Goal: Complete application form

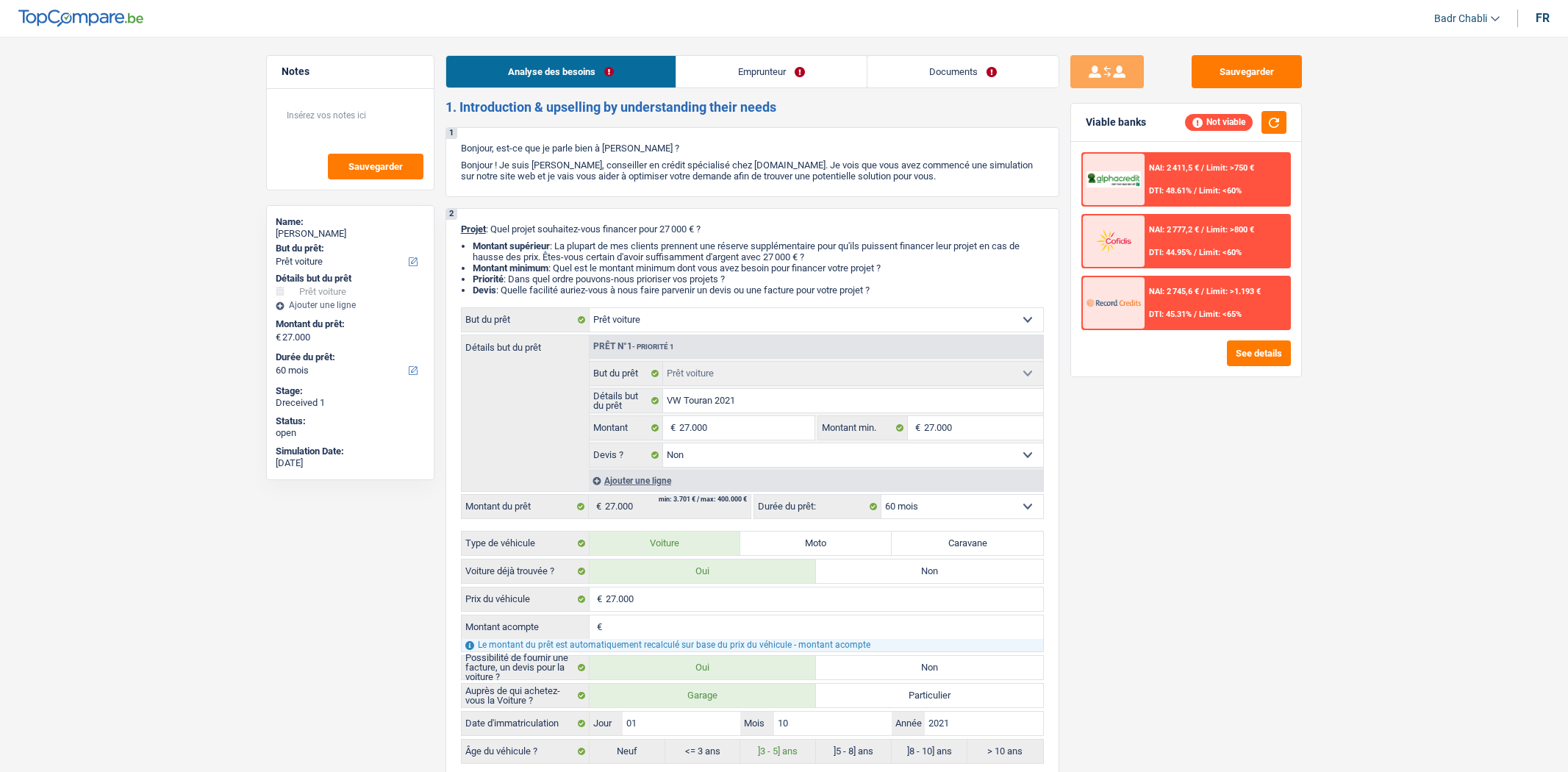
select select "car"
select select "60"
select select "car"
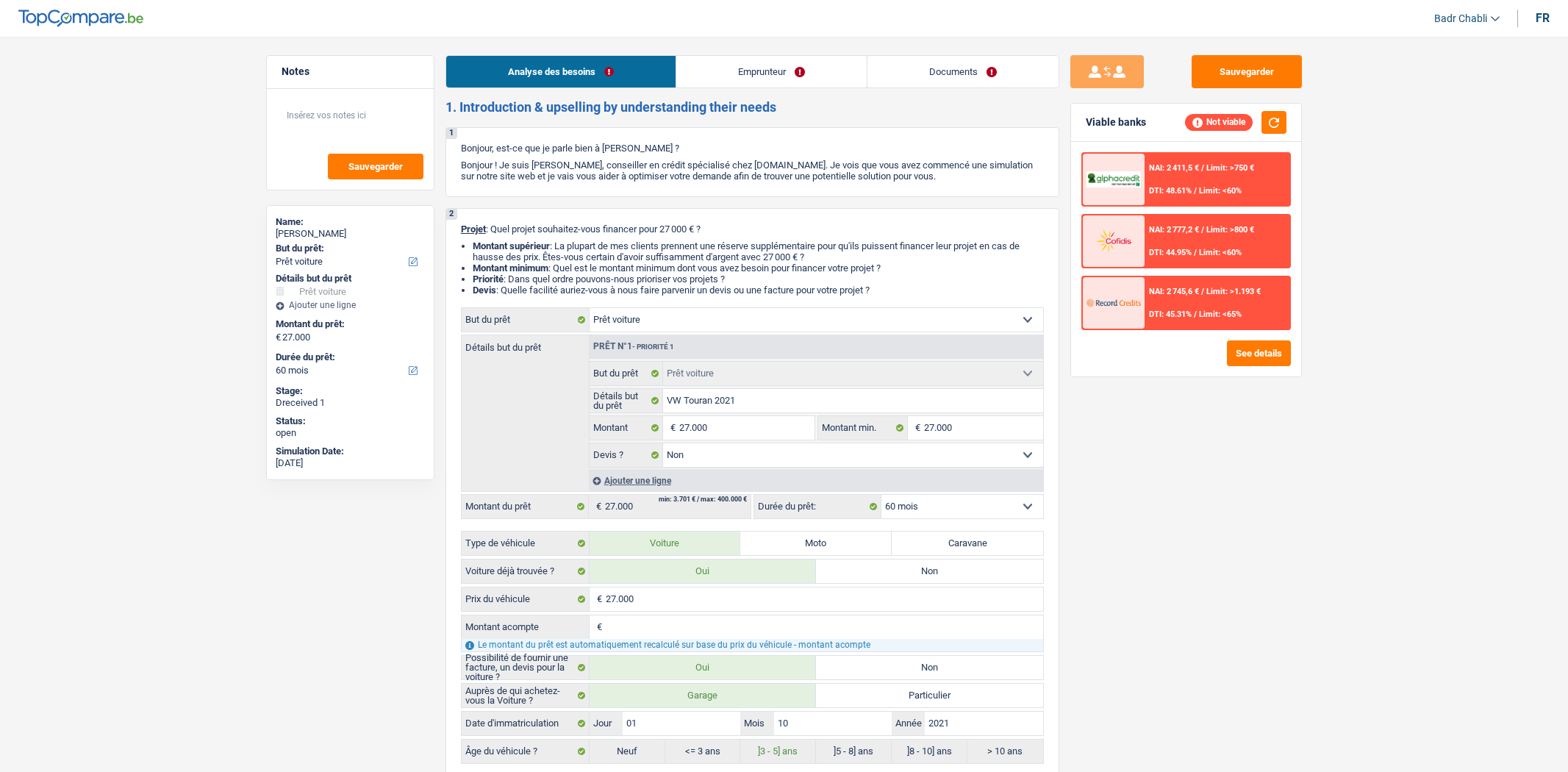
select select "false"
select select "60"
select select "privateEmployee"
select select "familyAllowances"
select select "netSalary"
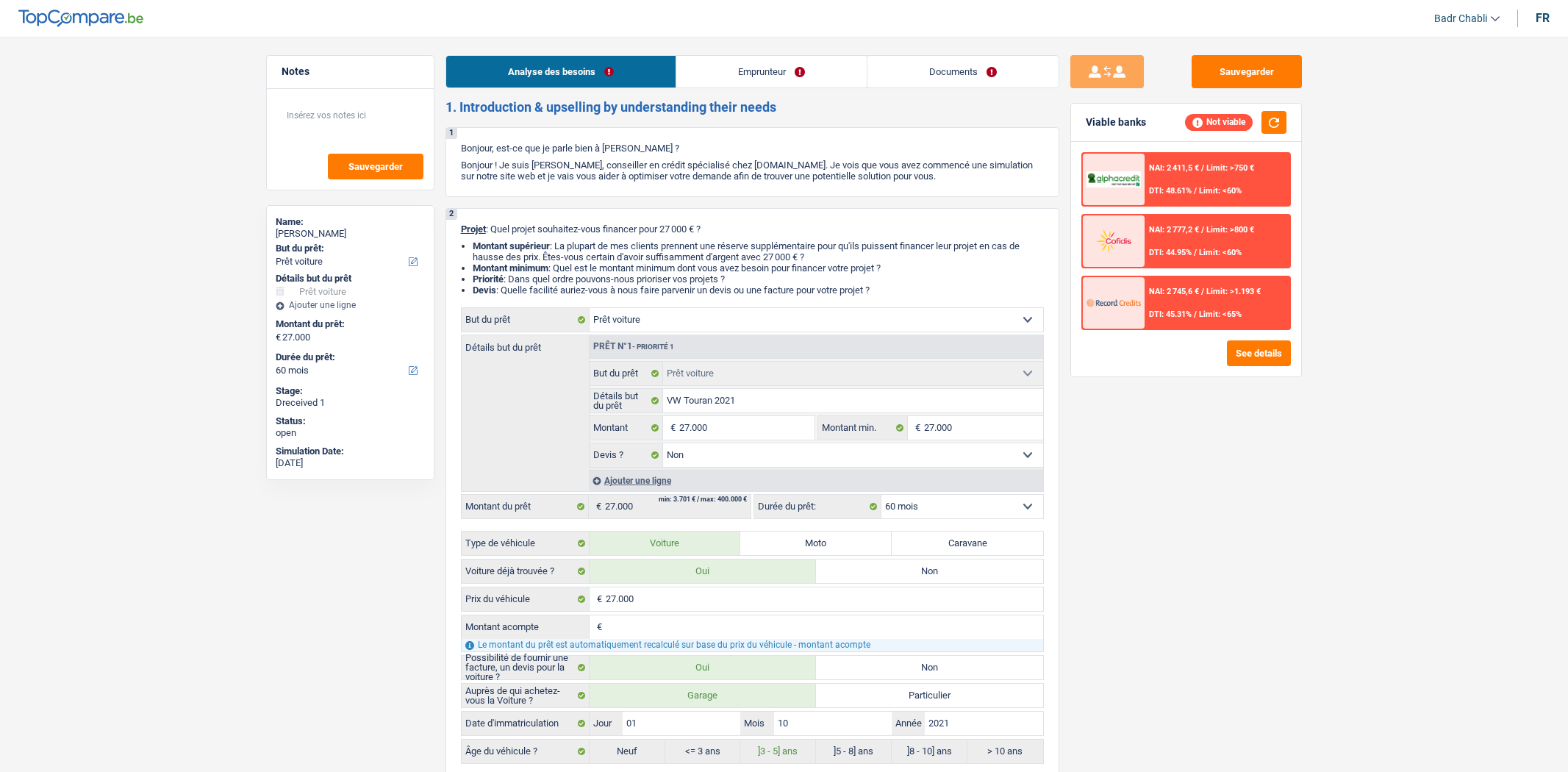
select select "mealVouchers"
select select "ownerWithMortgage"
select select "mortgage"
select select "300"
select select "cardOrCredit"
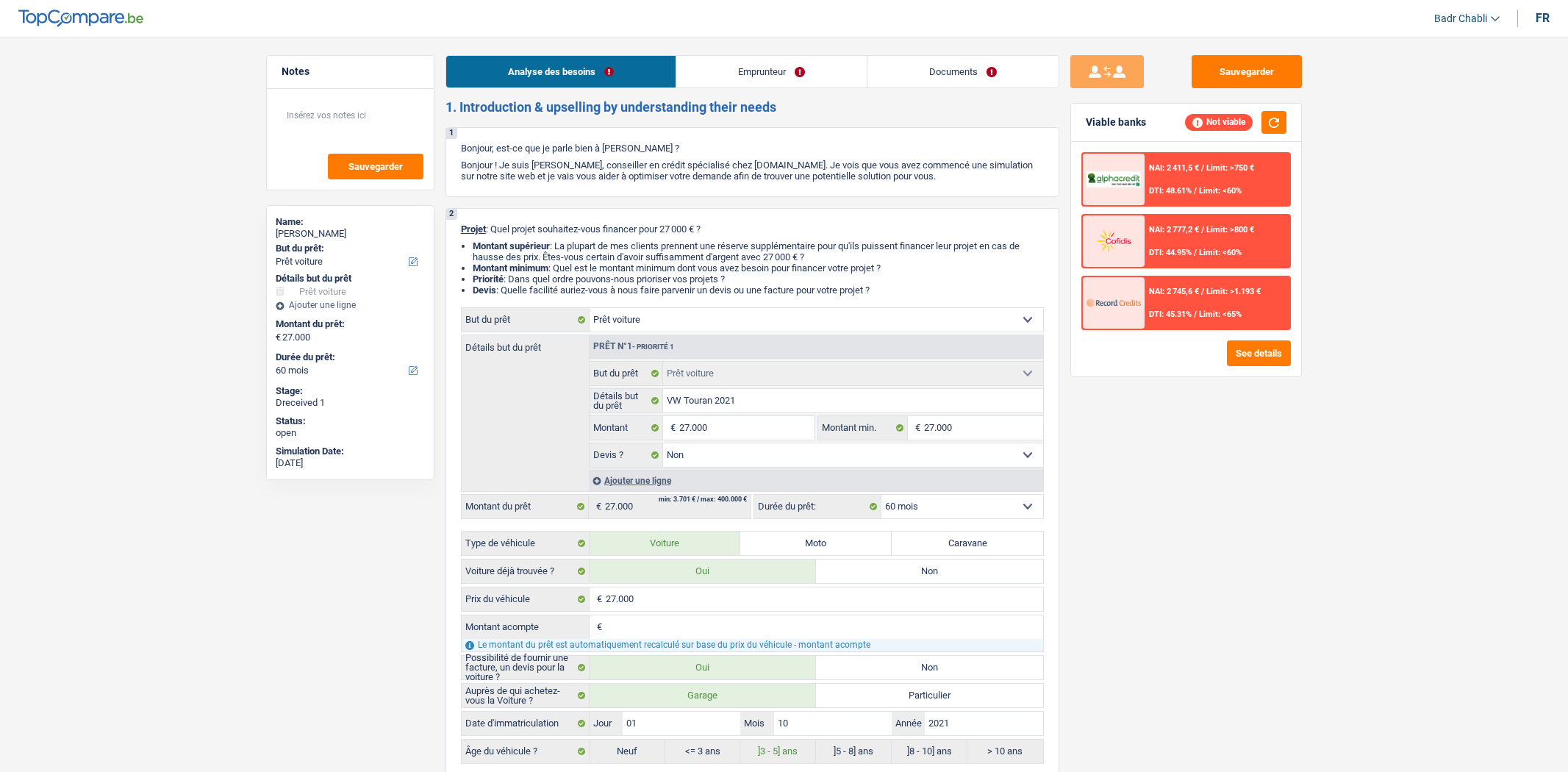
select select "car"
select select "false"
select select "60"
select select "privateEmployee"
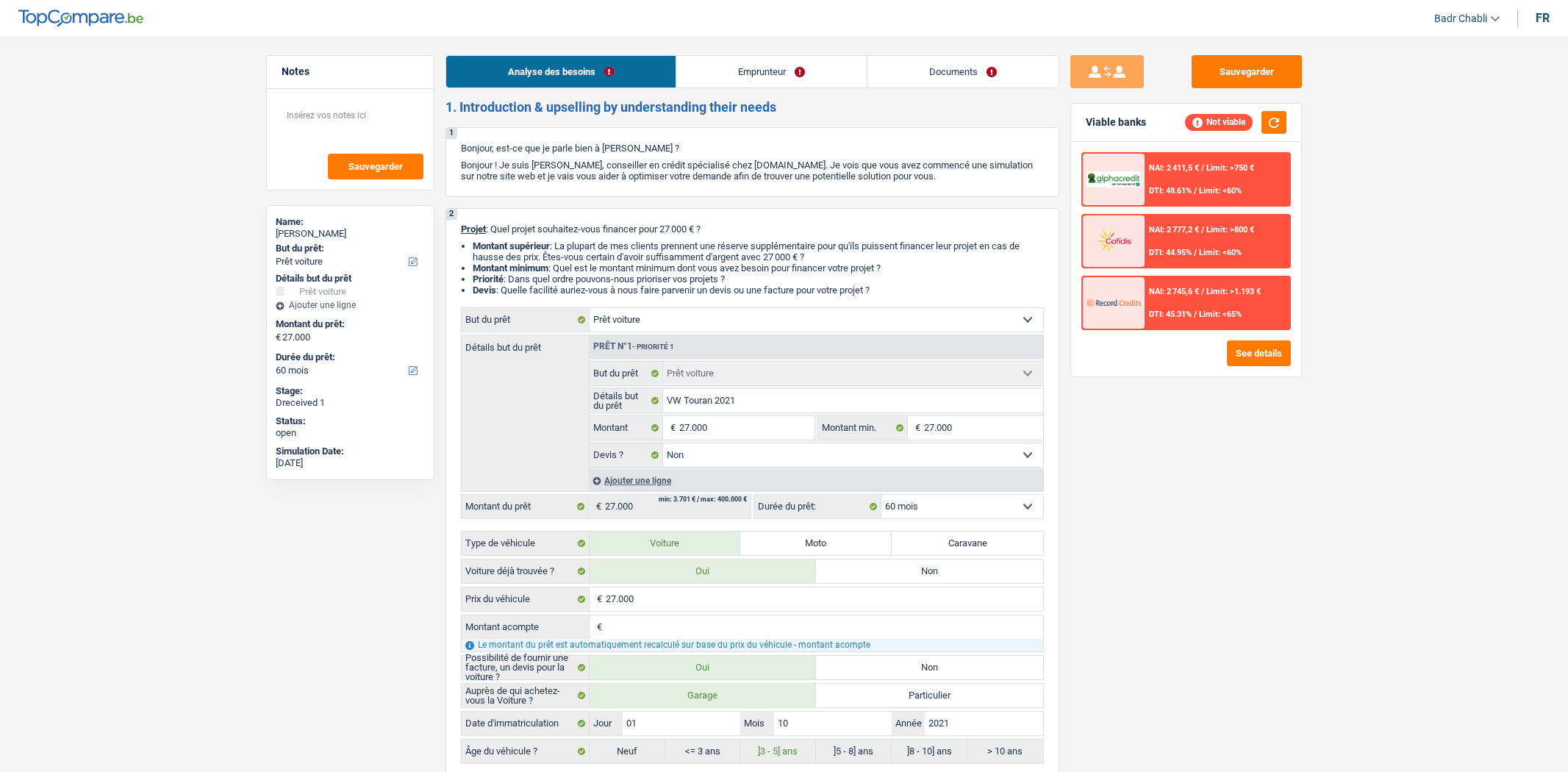
select select "familyAllowances"
select select "netSalary"
select select "mealVouchers"
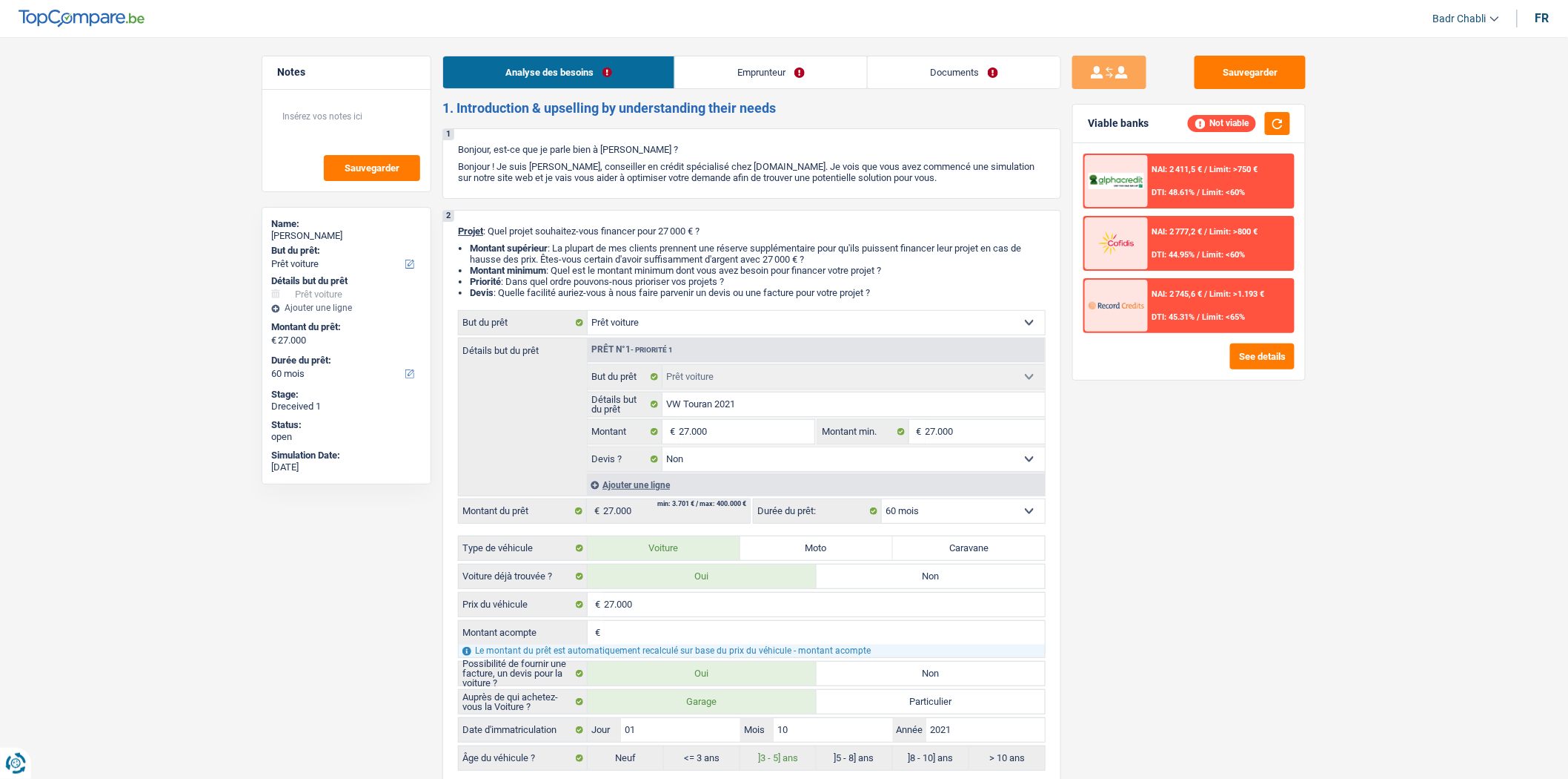
click at [788, 64] on link "Emprunteur" at bounding box center [771, 72] width 192 height 32
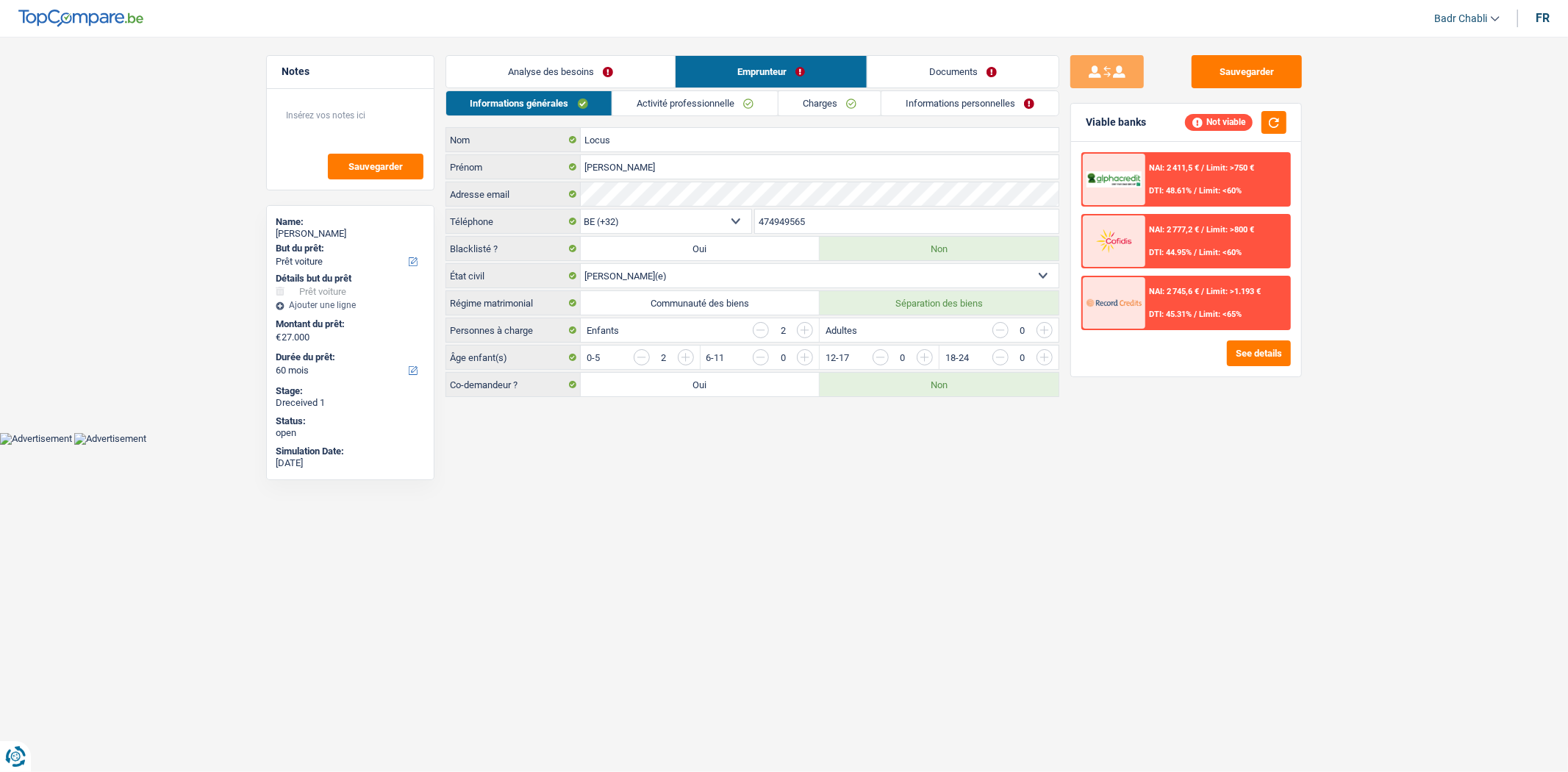
click at [665, 106] on link "Activité professionnelle" at bounding box center [695, 102] width 165 height 24
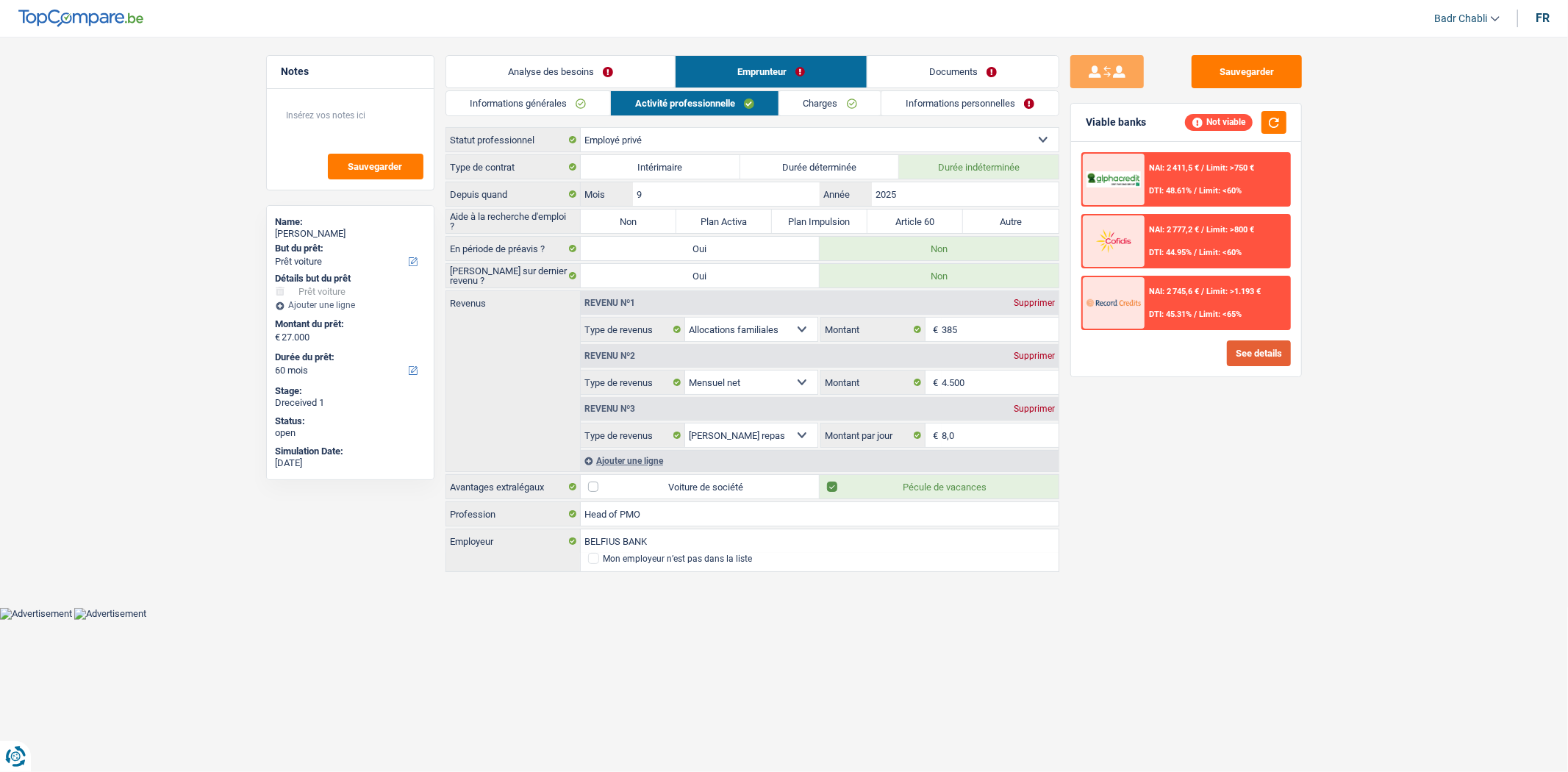
click at [1245, 337] on div "NAI: 2 411,5 € / Limit: >750 € DTI: 48.61% / Limit: <60% NAI: 2 777,2 € / Limit…" at bounding box center [1186, 259] width 230 height 235
click at [1245, 341] on button "See details" at bounding box center [1259, 353] width 64 height 26
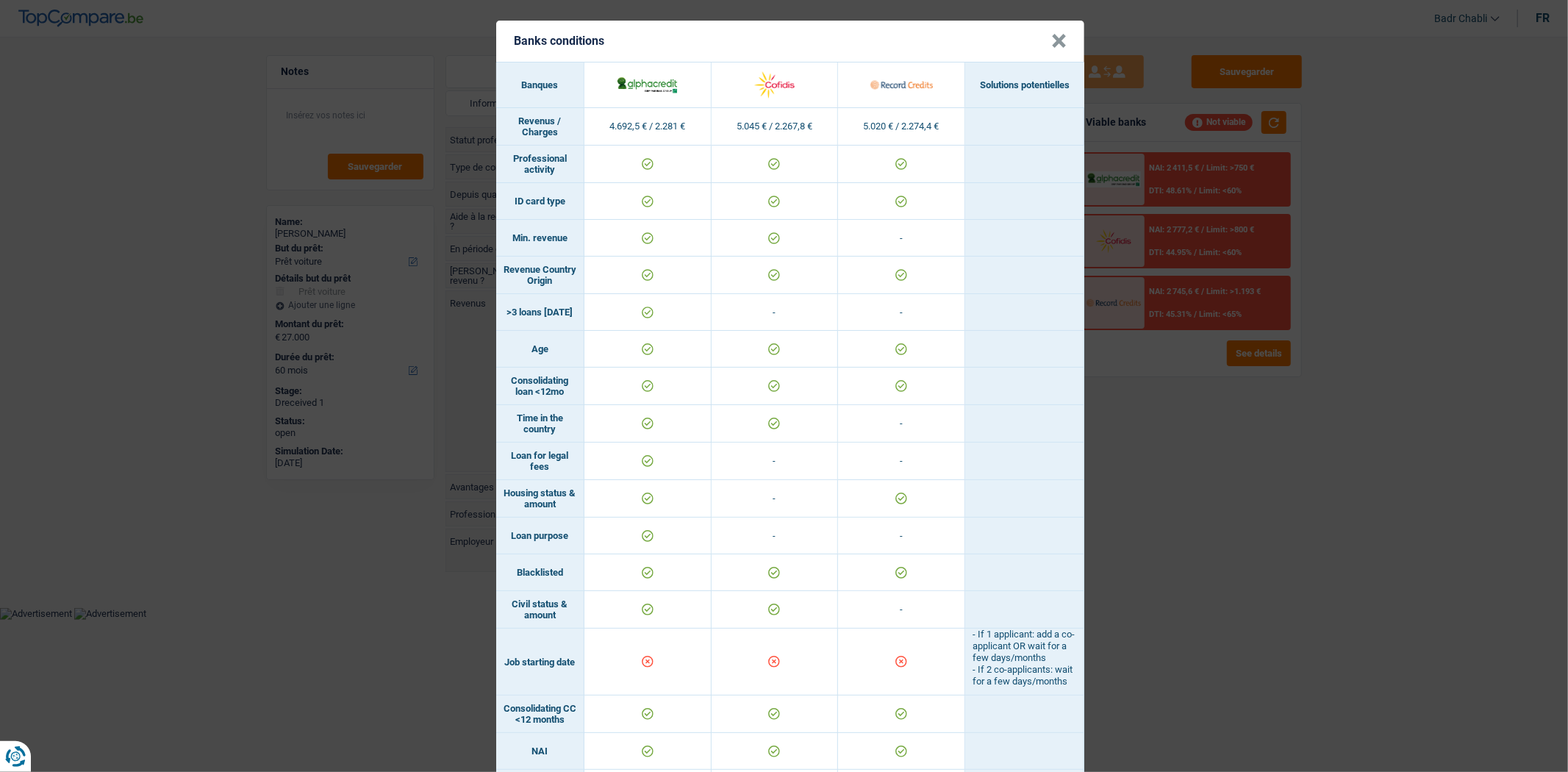
click at [1060, 34] on button "×" at bounding box center [1058, 41] width 15 height 14
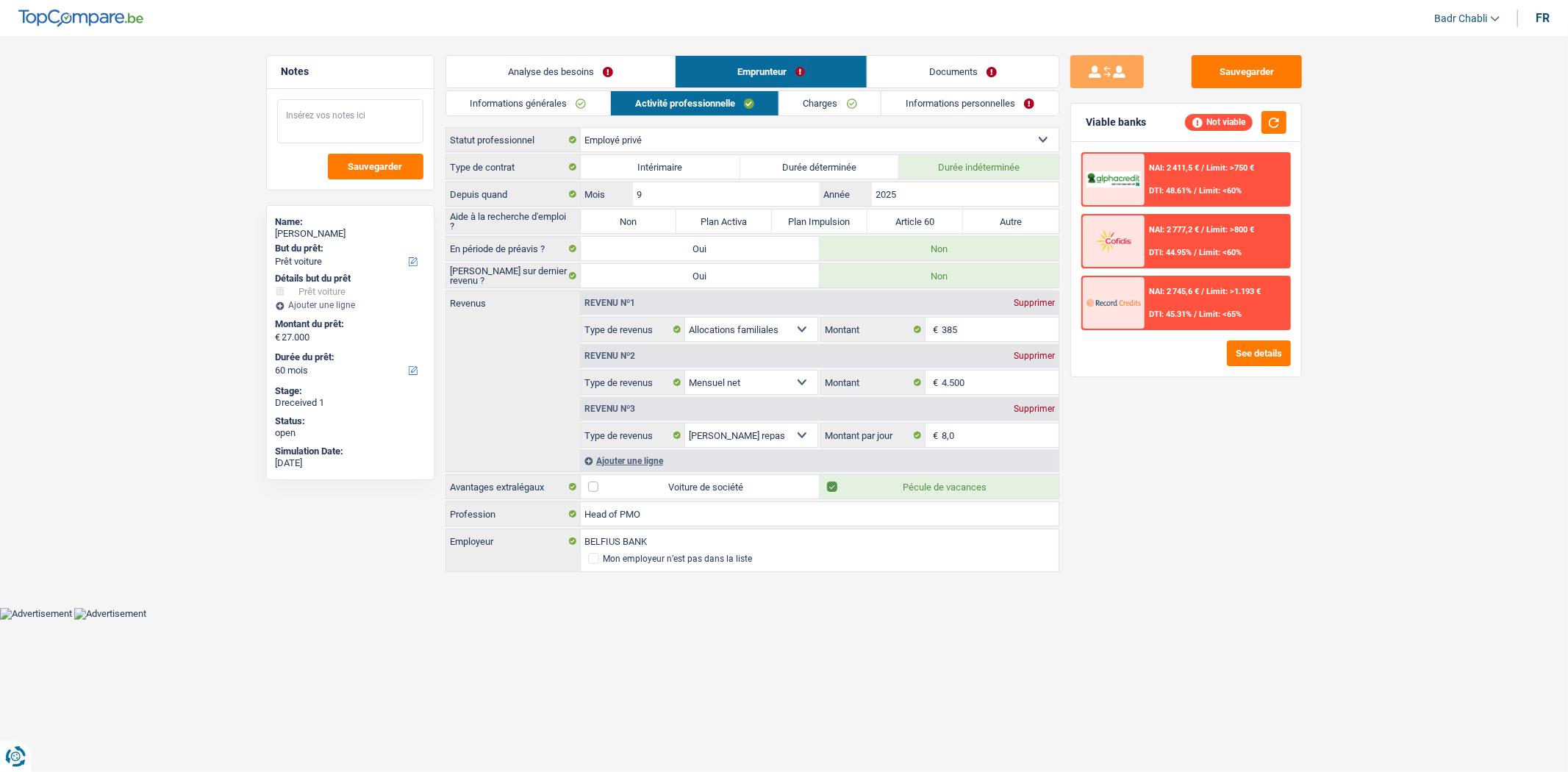
click at [375, 129] on textarea at bounding box center [350, 120] width 147 height 44
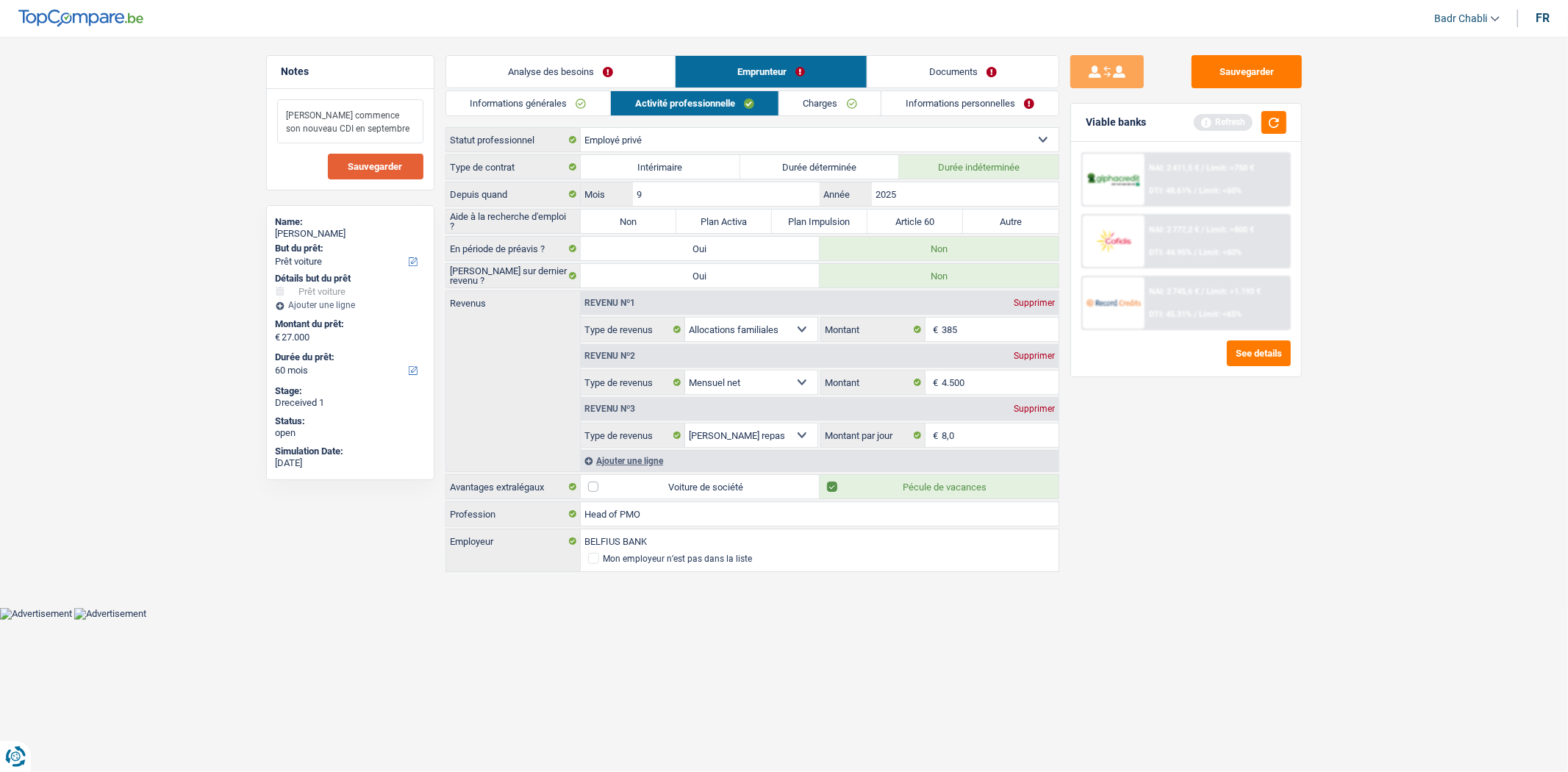
type textarea "[PERSON_NAME] commence son nouveau CDI en septembre"
click at [387, 165] on span "Sauvegarder" at bounding box center [376, 166] width 55 height 10
